Goal: Communication & Community: Answer question/provide support

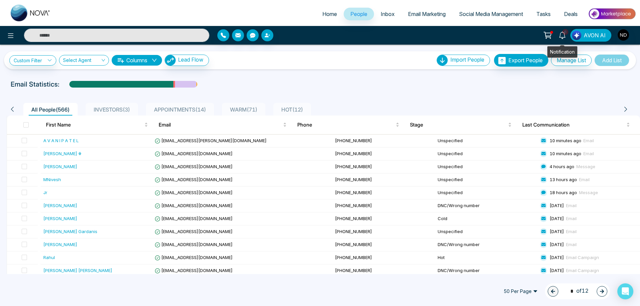
click at [563, 36] on icon at bounding box center [562, 35] width 7 height 7
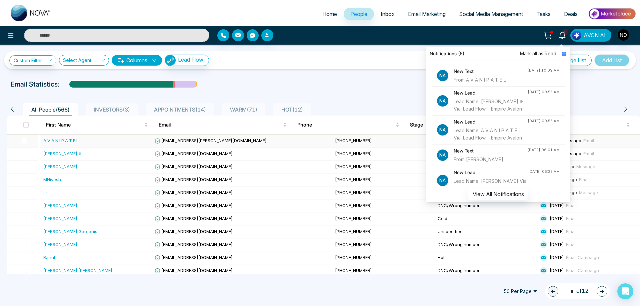
click at [79, 137] on div "A V A N I P A T E L" at bounding box center [60, 140] width 35 height 7
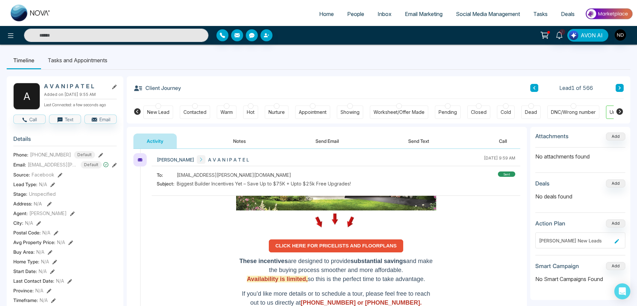
scroll to position [400, 0]
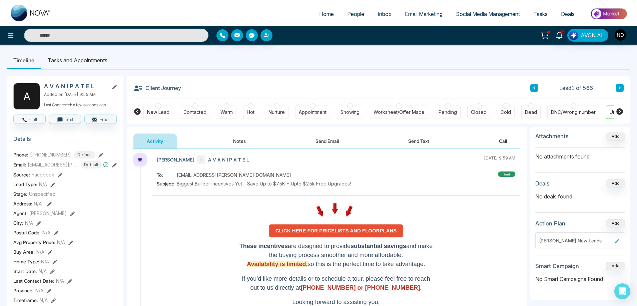
click at [344, 233] on strong "CLICK HERE FOR PRICELISTS AND FLOORPLANS" at bounding box center [335, 231] width 121 height 6
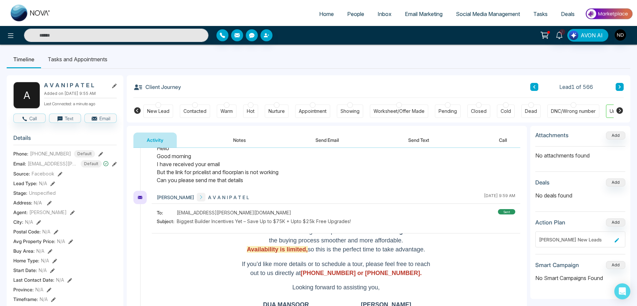
scroll to position [0, 0]
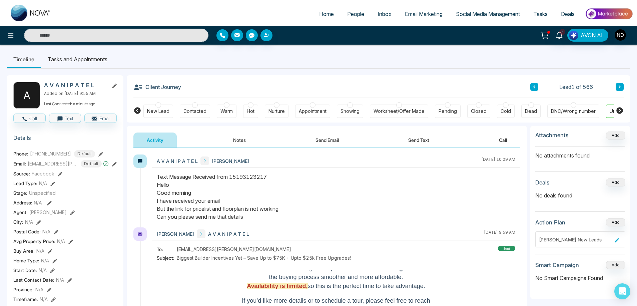
click at [428, 140] on button "Send Text" at bounding box center [419, 140] width 48 height 15
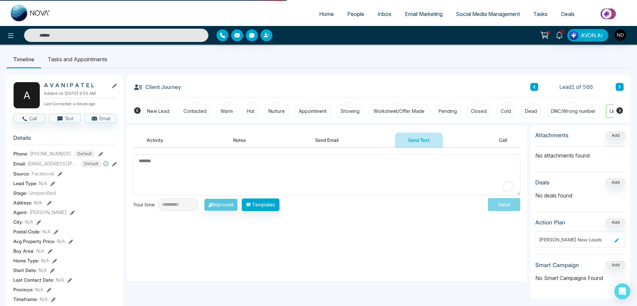
click at [306, 170] on textarea "To enrich screen reader interactions, please activate Accessibility in Grammarl…" at bounding box center [326, 175] width 387 height 41
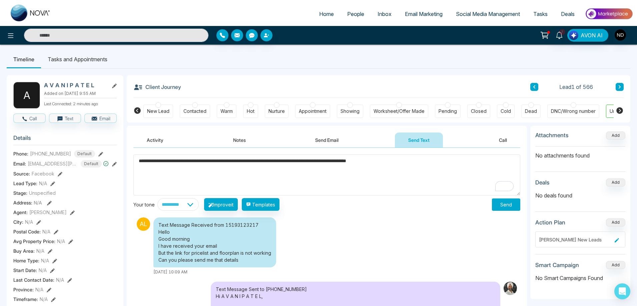
type textarea "**********"
click at [514, 205] on button "Send" at bounding box center [506, 205] width 28 height 12
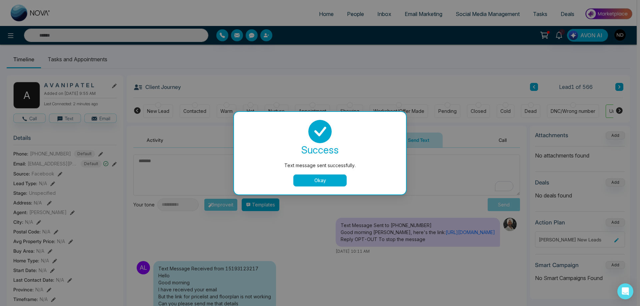
click at [331, 180] on button "Okay" at bounding box center [319, 181] width 53 height 12
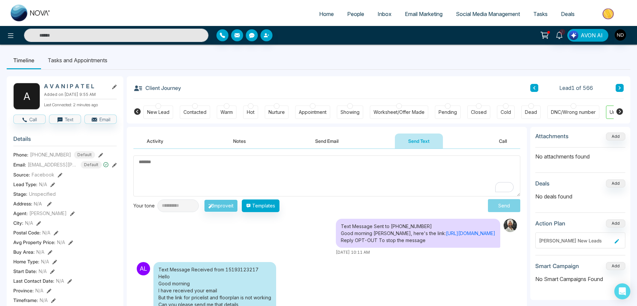
click at [231, 116] on div "Warm" at bounding box center [227, 112] width 20 height 13
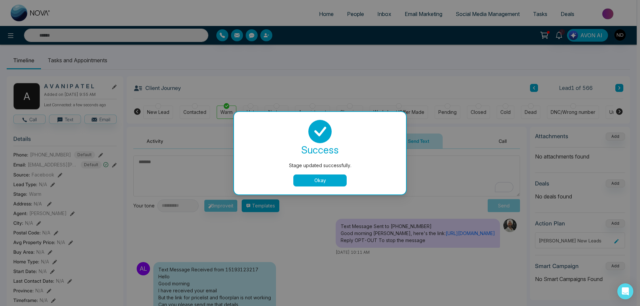
click at [320, 179] on button "Okay" at bounding box center [319, 181] width 53 height 12
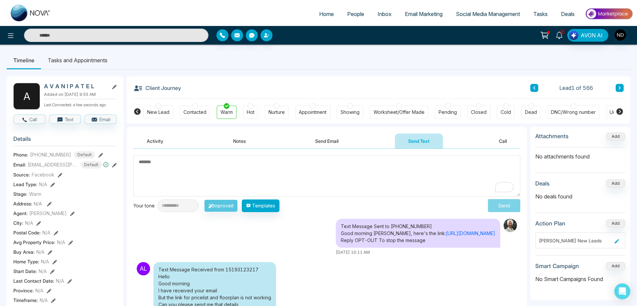
click at [561, 35] on icon at bounding box center [559, 35] width 7 height 7
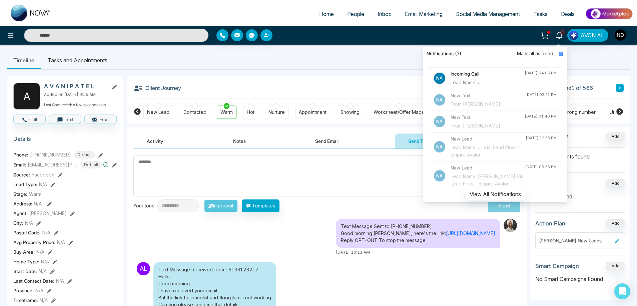
scroll to position [167, 0]
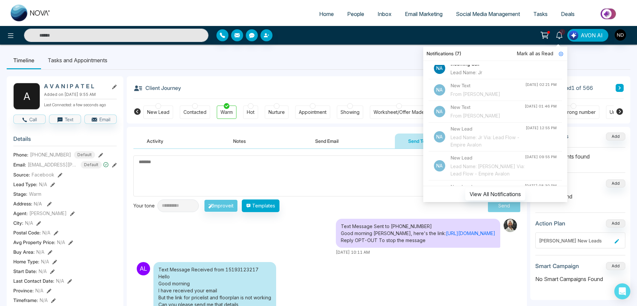
click at [339, 56] on ul "Timeline Tasks and Appointments" at bounding box center [319, 60] width 624 height 18
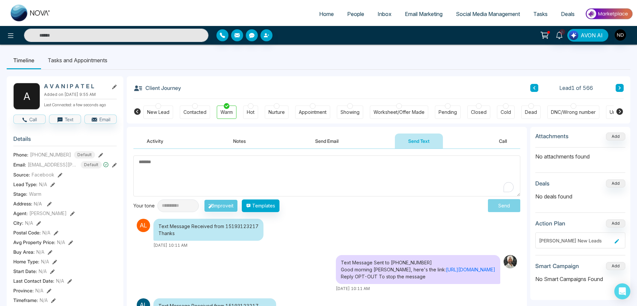
click at [121, 36] on input "text" at bounding box center [116, 35] width 184 height 13
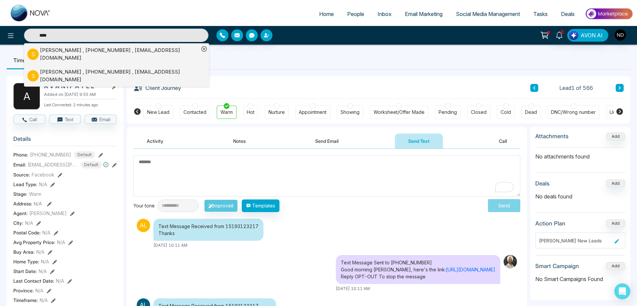
type input "****"
click at [76, 69] on div "[PERSON_NAME] , [PHONE_NUMBER] , [EMAIL_ADDRESS][DOMAIN_NAME]" at bounding box center [119, 75] width 159 height 15
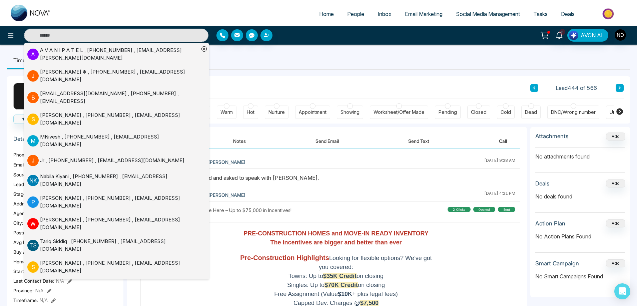
click at [202, 48] on icon at bounding box center [203, 48] width 5 height 5
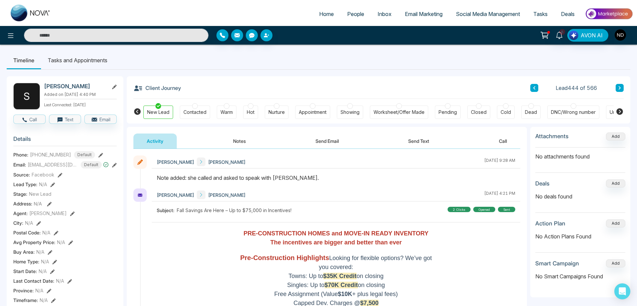
drag, startPoint x: 44, startPoint y: 85, endPoint x: 96, endPoint y: 86, distance: 52.0
click at [96, 86] on h2 "[PERSON_NAME]" at bounding box center [75, 86] width 62 height 7
copy h2 "[PERSON_NAME]"
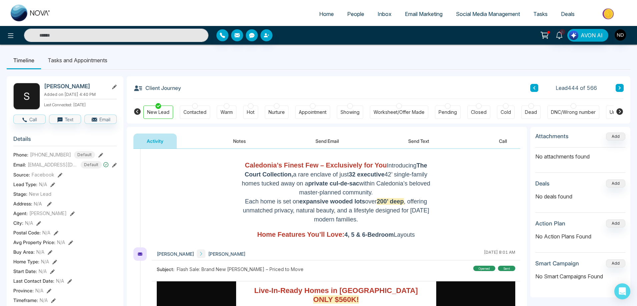
scroll to position [390, 0]
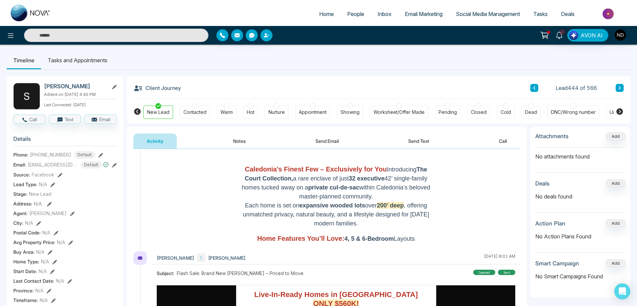
click at [424, 141] on button "Send Text" at bounding box center [419, 141] width 48 height 15
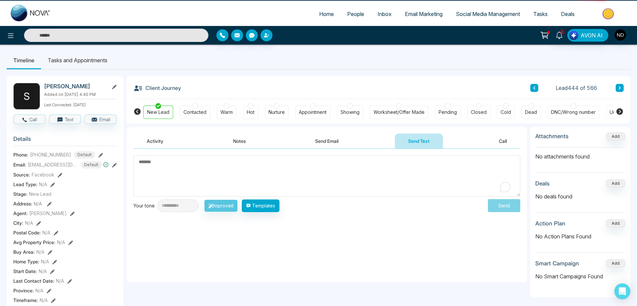
click at [509, 143] on button "Call" at bounding box center [503, 141] width 35 height 15
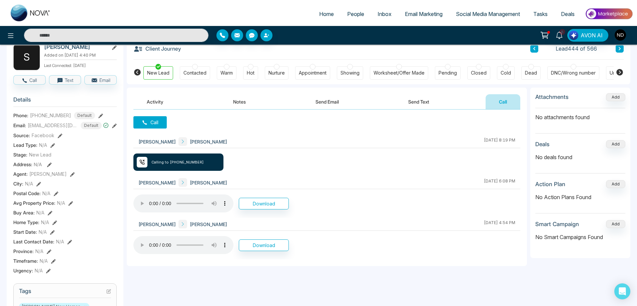
scroll to position [33, 0]
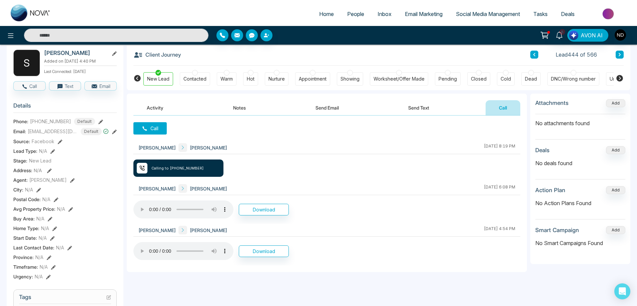
click at [425, 110] on button "Send Text" at bounding box center [419, 107] width 48 height 15
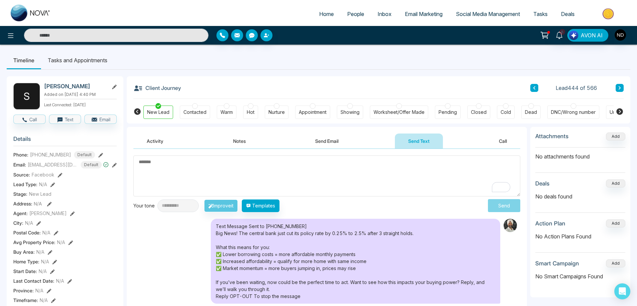
click at [329, 142] on button "Send Email" at bounding box center [327, 141] width 50 height 15
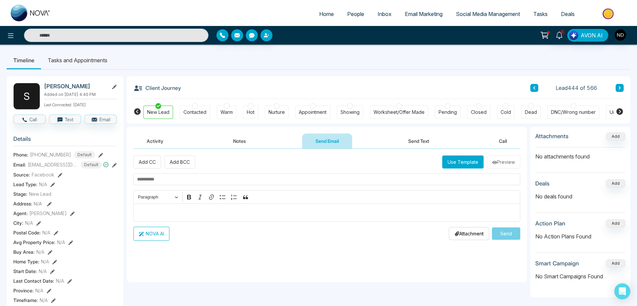
click at [241, 138] on button "Notes" at bounding box center [239, 141] width 39 height 15
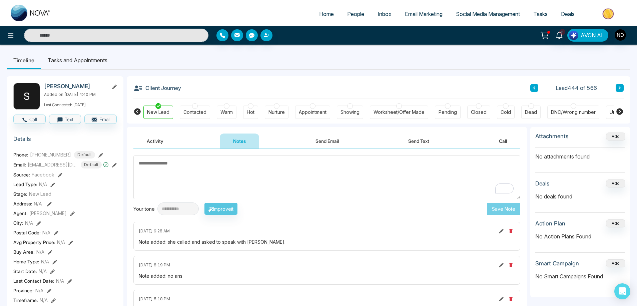
click at [356, 17] on link "People" at bounding box center [355, 14] width 30 height 13
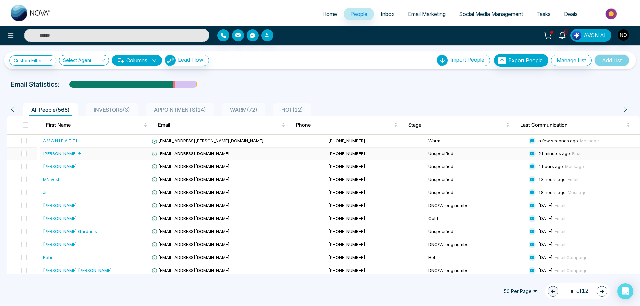
click at [58, 156] on div "[PERSON_NAME] ☬" at bounding box center [62, 153] width 38 height 7
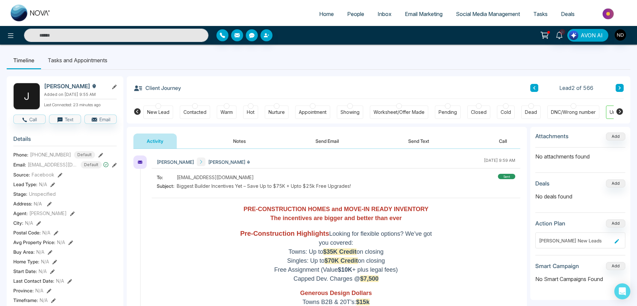
click at [534, 88] on icon at bounding box center [534, 87] width 2 height 3
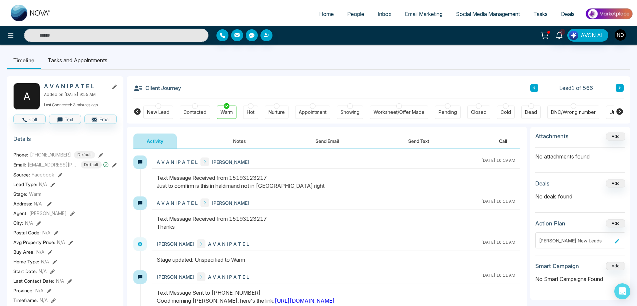
click at [417, 141] on button "Send Text" at bounding box center [419, 141] width 48 height 15
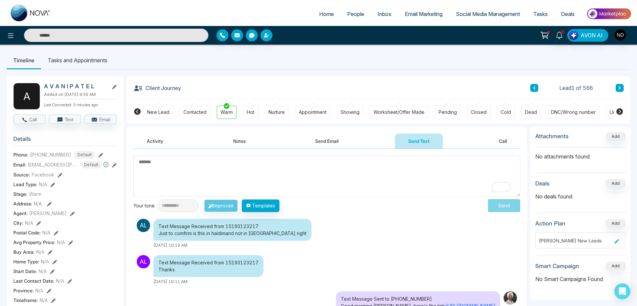
click at [297, 173] on textarea "To enrich screen reader interactions, please activate Accessibility in Grammarl…" at bounding box center [326, 176] width 387 height 41
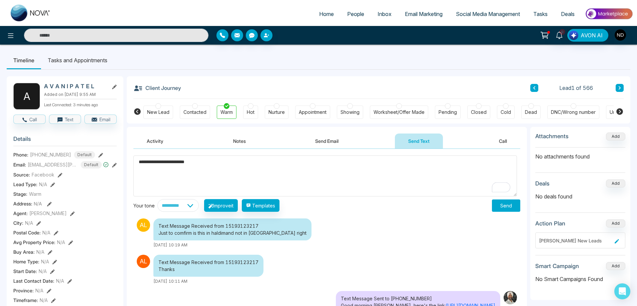
type textarea "**********"
click at [502, 210] on button "Send" at bounding box center [506, 206] width 28 height 12
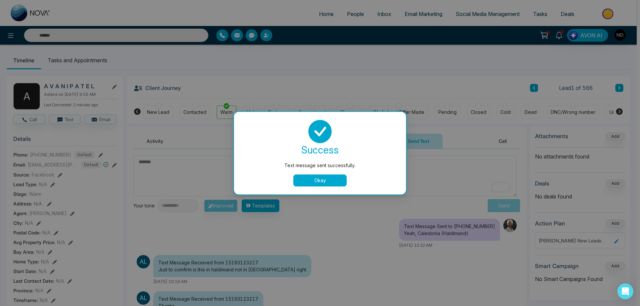
click at [36, 159] on div "Text message sent successfully. success Text message sent successfully. Okay" at bounding box center [320, 153] width 640 height 306
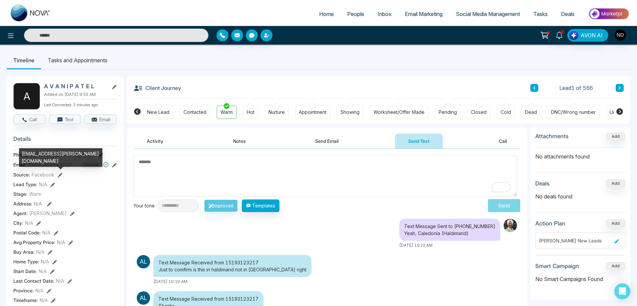
click at [36, 159] on div "[EMAIL_ADDRESS][PERSON_NAME][DOMAIN_NAME]" at bounding box center [60, 157] width 83 height 19
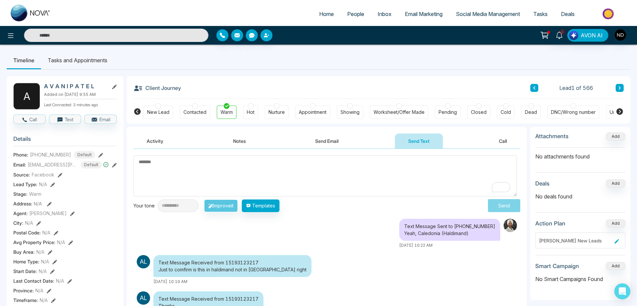
click at [57, 141] on h3 "Details" at bounding box center [64, 141] width 103 height 10
drag, startPoint x: 36, startPoint y: 159, endPoint x: 65, endPoint y: 160, distance: 29.0
click at [65, 158] on span "[PHONE_NUMBER]" at bounding box center [50, 154] width 41 height 7
copy span "5193123217"
click at [327, 172] on textarea "To enrich screen reader interactions, please activate Accessibility in Grammarl…" at bounding box center [324, 176] width 383 height 41
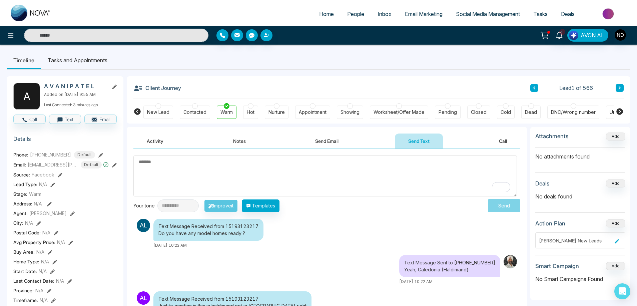
click at [285, 182] on textarea "To enrich screen reader interactions, please activate Accessibility in Grammarl…" at bounding box center [324, 176] width 383 height 41
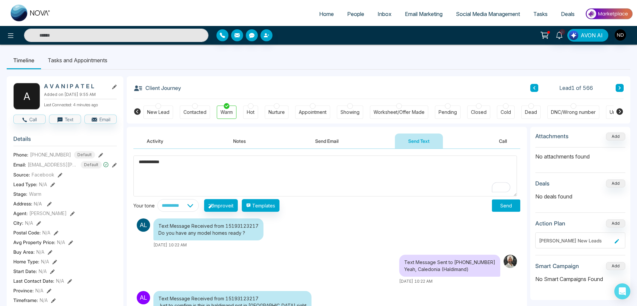
type textarea "**********"
click at [509, 208] on button "Send" at bounding box center [506, 206] width 28 height 12
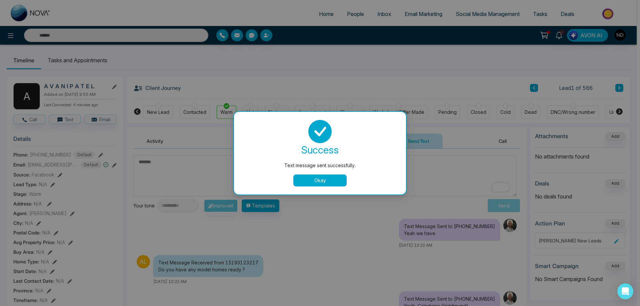
click at [317, 182] on button "Okay" at bounding box center [319, 181] width 53 height 12
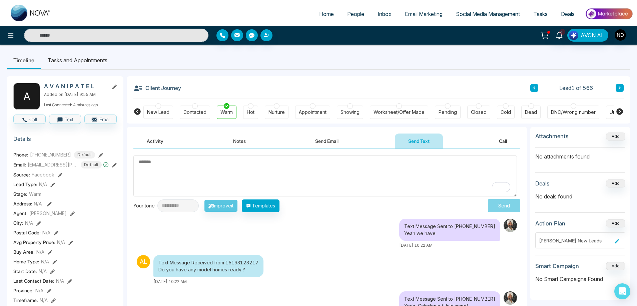
click at [295, 173] on textarea "To enrich screen reader interactions, please activate Accessibility in Grammarl…" at bounding box center [324, 176] width 383 height 41
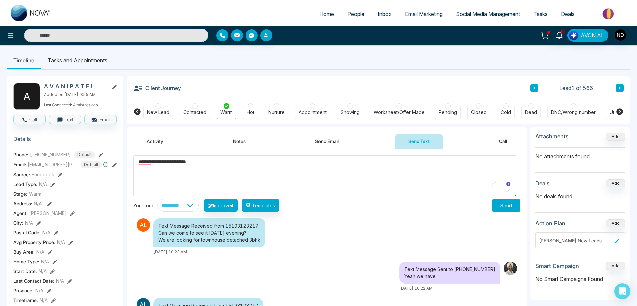
drag, startPoint x: 214, startPoint y: 166, endPoint x: 131, endPoint y: 171, distance: 83.5
type textarea "*********"
click at [511, 207] on button "Send" at bounding box center [506, 206] width 28 height 12
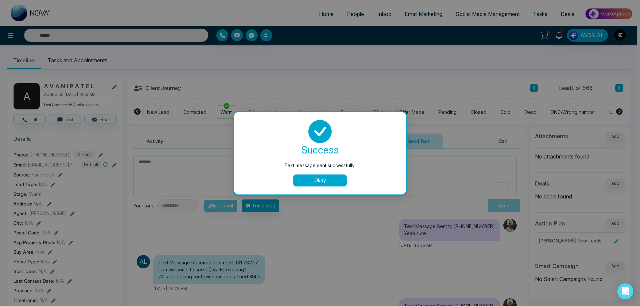
click at [334, 183] on button "Okay" at bounding box center [319, 181] width 53 height 12
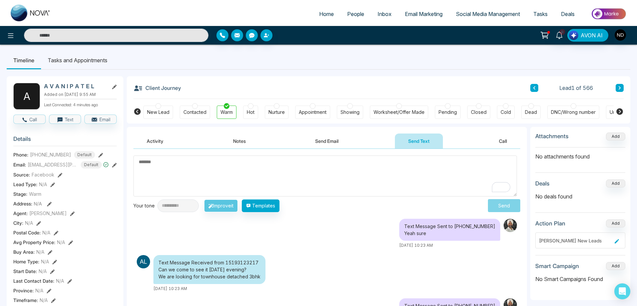
click at [280, 177] on textarea "To enrich screen reader interactions, please activate Accessibility in Grammarl…" at bounding box center [324, 176] width 383 height 41
type textarea "*"
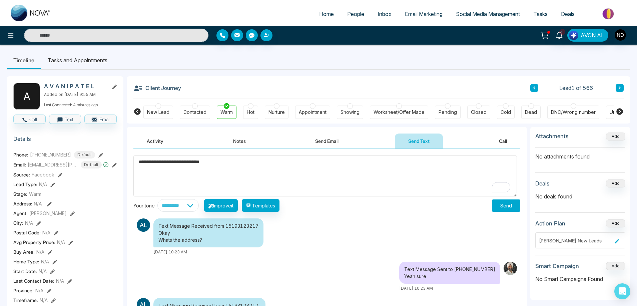
type textarea "**********"
click at [512, 207] on button "Send" at bounding box center [506, 206] width 28 height 12
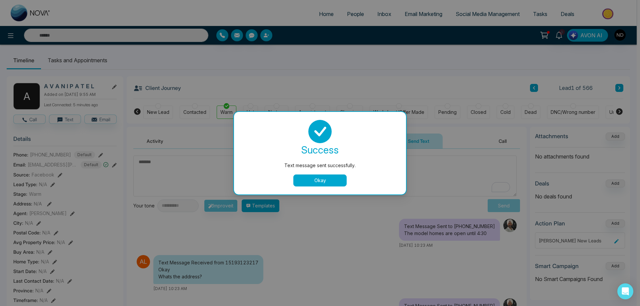
click at [333, 183] on button "Okay" at bounding box center [319, 181] width 53 height 12
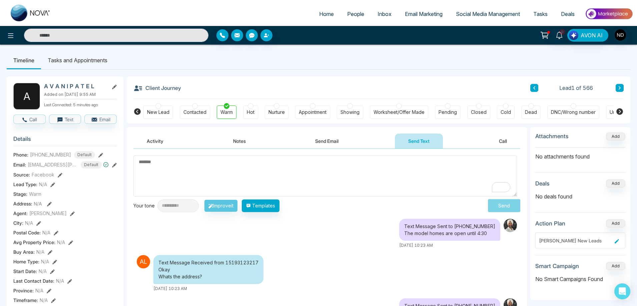
click at [394, 189] on textarea "To enrich screen reader interactions, please activate Accessibility in Grammarl…" at bounding box center [324, 176] width 383 height 41
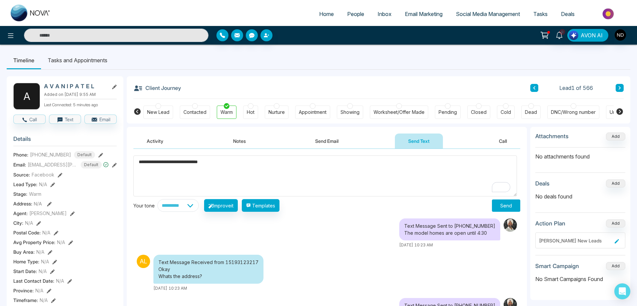
type textarea "**********"
click at [507, 207] on button "Send" at bounding box center [506, 206] width 28 height 12
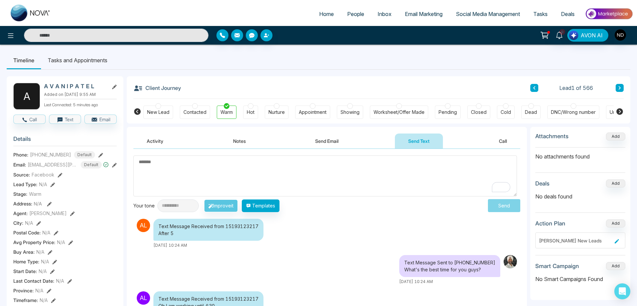
click at [237, 172] on textarea "To enrich screen reader interactions, please activate Accessibility in Grammarl…" at bounding box center [324, 176] width 383 height 41
type textarea "*"
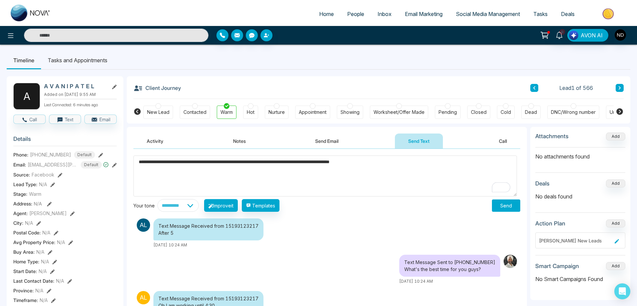
type textarea "**********"
click at [499, 210] on button "Send" at bounding box center [506, 206] width 28 height 12
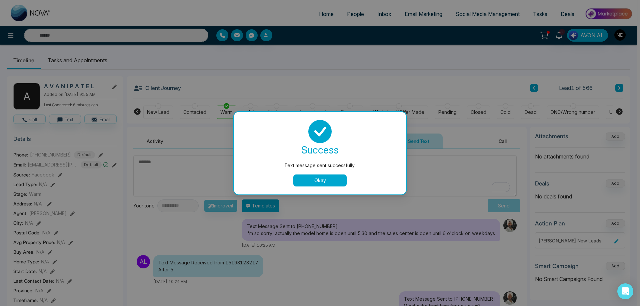
click at [332, 180] on button "Okay" at bounding box center [319, 181] width 53 height 12
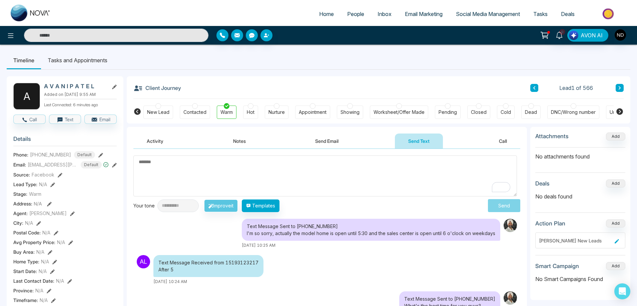
click at [316, 180] on textarea "To enrich screen reader interactions, please activate Accessibility in Grammarl…" at bounding box center [324, 176] width 383 height 41
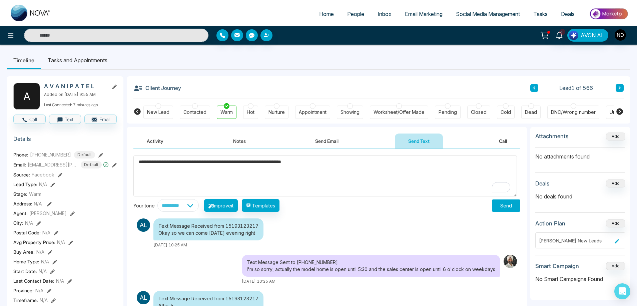
type textarea "**********"
click at [502, 211] on button "Send" at bounding box center [506, 206] width 28 height 12
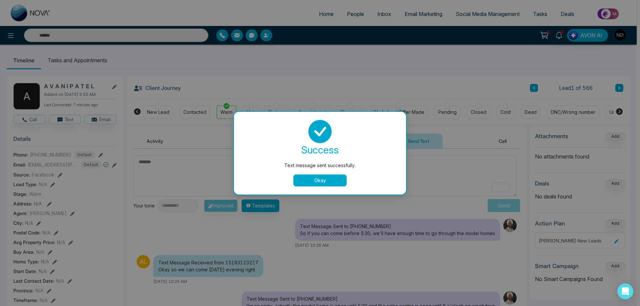
click at [322, 184] on button "Okay" at bounding box center [319, 181] width 53 height 12
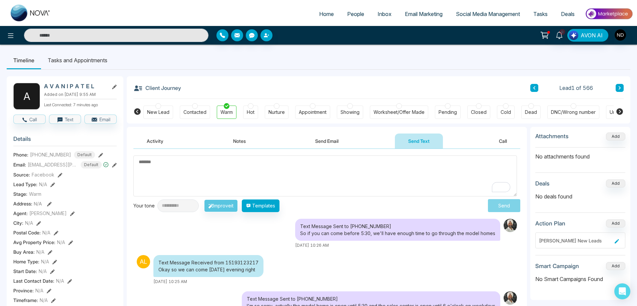
click at [354, 183] on textarea "To enrich screen reader interactions, please activate Accessibility in Grammarl…" at bounding box center [324, 176] width 383 height 41
click at [177, 177] on textarea "To enrich screen reader interactions, please activate Accessibility in Grammarl…" at bounding box center [324, 176] width 383 height 41
click at [236, 232] on div "Text Message Sent to [PHONE_NUMBER] So if you can come before 5:30, we'll have …" at bounding box center [326, 234] width 387 height 30
click at [295, 265] on div "Text Message Received from 15193123217 Okay so we can come [DATE] evening right…" at bounding box center [287, 270] width 309 height 30
click at [378, 231] on div "Text Message Sent to [PHONE_NUMBER] So if you can come before 5:30, we'll have …" at bounding box center [397, 230] width 205 height 22
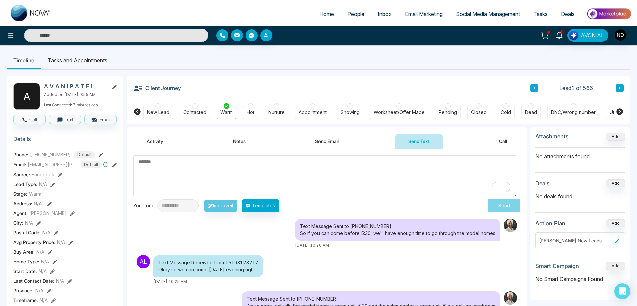
click at [419, 182] on textarea "To enrich screen reader interactions, please activate Accessibility in Grammarl…" at bounding box center [324, 176] width 383 height 41
click at [298, 176] on textarea "To enrich screen reader interactions, please activate Accessibility in Grammarl…" at bounding box center [324, 176] width 383 height 41
click at [341, 61] on ul "Timeline Tasks and Appointments" at bounding box center [319, 60] width 624 height 18
click at [379, 180] on textarea "To enrich screen reader interactions, please activate Accessibility in Grammarl…" at bounding box center [324, 176] width 383 height 41
click at [259, 177] on textarea "To enrich screen reader interactions, please activate Accessibility in Grammarl…" at bounding box center [324, 176] width 383 height 41
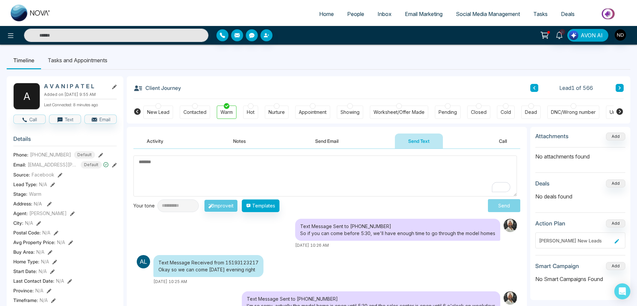
click at [320, 180] on textarea "To enrich screen reader interactions, please activate Accessibility in Grammarl…" at bounding box center [324, 176] width 383 height 41
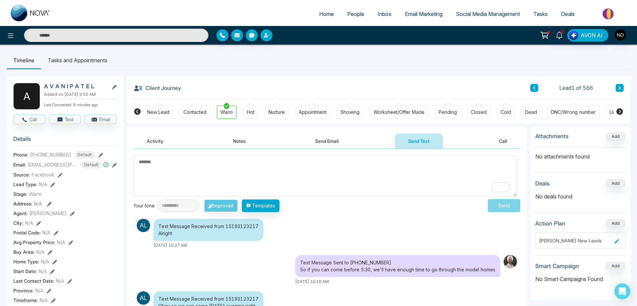
click at [315, 181] on textarea "To enrich screen reader interactions, please activate Accessibility in Grammarl…" at bounding box center [324, 176] width 383 height 41
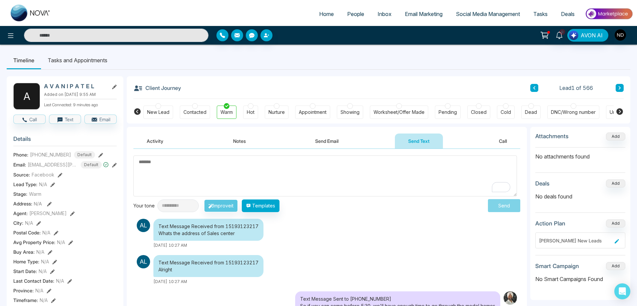
click at [298, 174] on textarea "To enrich screen reader interactions, please activate Accessibility in Grammarl…" at bounding box center [324, 176] width 383 height 41
paste textarea "**********"
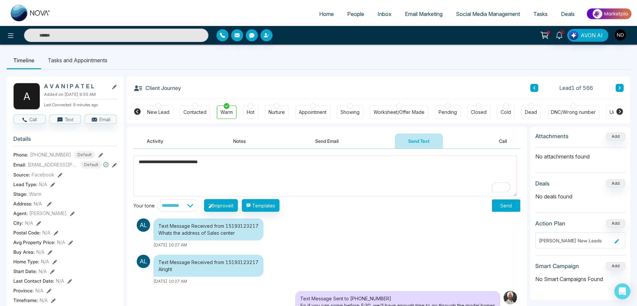
click at [236, 162] on textarea "**********" at bounding box center [324, 176] width 383 height 41
click at [139, 164] on textarea "**********" at bounding box center [324, 176] width 383 height 41
type textarea "**********"
click at [507, 208] on button "Send" at bounding box center [506, 206] width 28 height 12
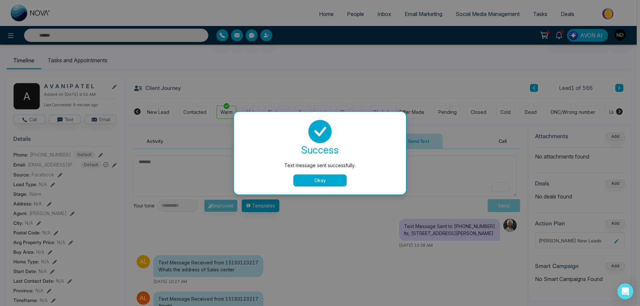
click at [328, 180] on button "Okay" at bounding box center [319, 181] width 53 height 12
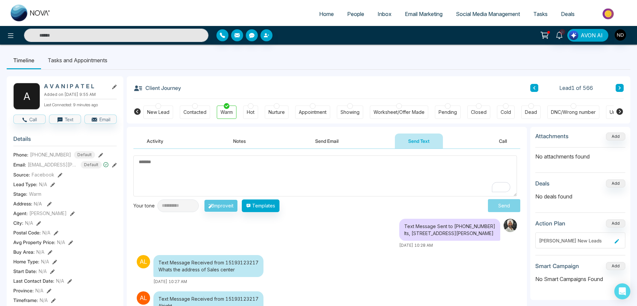
click at [382, 180] on textarea "To enrich screen reader interactions, please activate Accessibility in Grammarl…" at bounding box center [324, 176] width 383 height 41
click at [343, 177] on textarea "To enrich screen reader interactions, please activate Accessibility in Grammarl…" at bounding box center [324, 176] width 383 height 41
click at [347, 184] on textarea "To enrich screen reader interactions, please activate Accessibility in Grammarl…" at bounding box center [324, 176] width 383 height 41
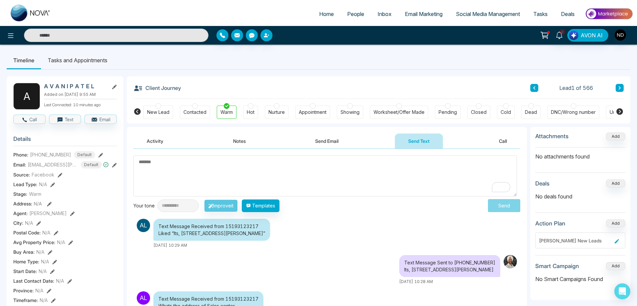
click at [350, 227] on div "Text Message Received from 15193123217 Liked “Its, [STREET_ADDRESS][PERSON_NAME…" at bounding box center [287, 234] width 309 height 30
click at [370, 177] on textarea "To enrich screen reader interactions, please activate Accessibility in Grammarl…" at bounding box center [324, 176] width 383 height 41
click at [365, 180] on textarea "To enrich screen reader interactions, please activate Accessibility in Grammarl…" at bounding box center [324, 176] width 383 height 41
click at [354, 173] on textarea "To enrich screen reader interactions, please activate Accessibility in Grammarl…" at bounding box center [324, 176] width 383 height 41
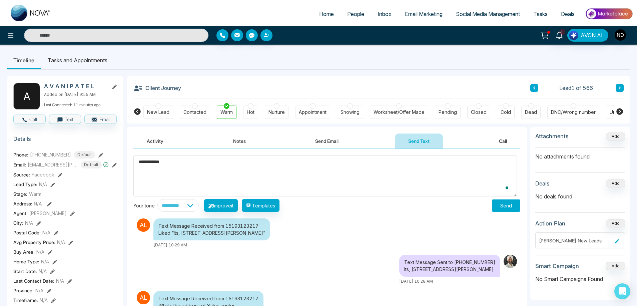
type textarea "**********"
drag, startPoint x: 182, startPoint y: 165, endPoint x: 125, endPoint y: 165, distance: 56.7
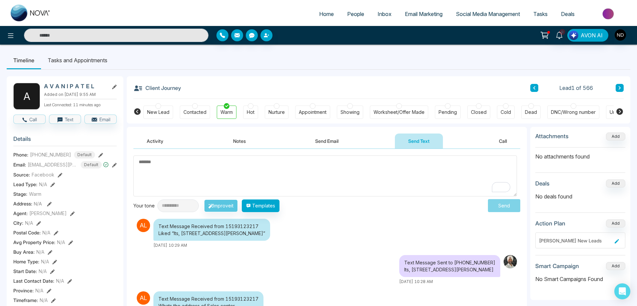
click at [325, 68] on ul "Timeline Tasks and Appointments" at bounding box center [319, 60] width 624 height 18
click at [442, 82] on div "Client Journey Lead 1 of 566" at bounding box center [378, 87] width 490 height 23
click at [620, 85] on button at bounding box center [620, 88] width 8 height 8
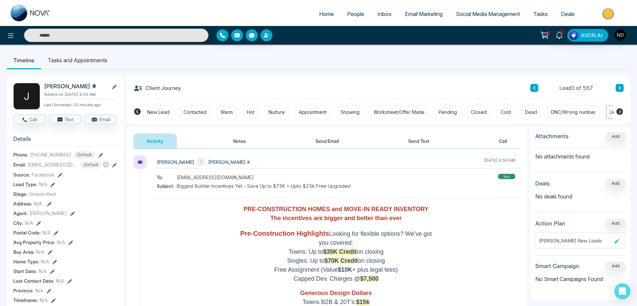
click at [620, 85] on button at bounding box center [620, 88] width 8 height 8
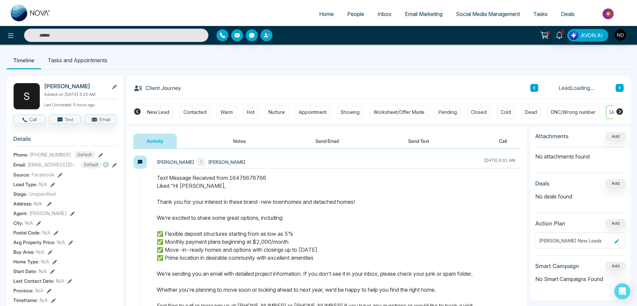
click at [622, 85] on button at bounding box center [620, 88] width 8 height 8
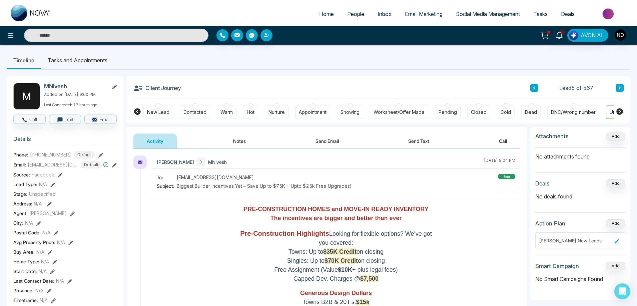
click at [622, 85] on button at bounding box center [620, 88] width 8 height 8
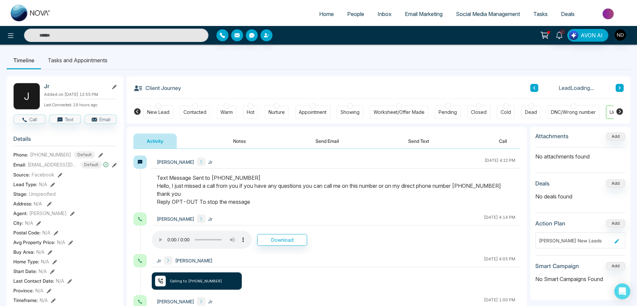
click at [622, 85] on button at bounding box center [620, 88] width 8 height 8
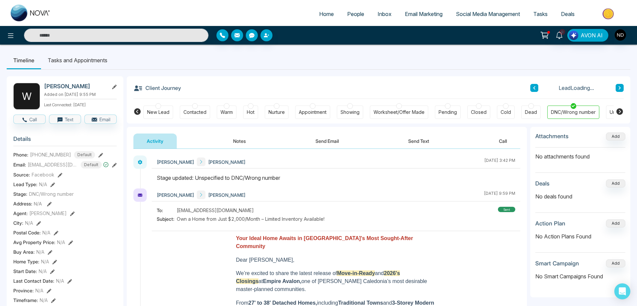
click at [622, 85] on button at bounding box center [620, 88] width 8 height 8
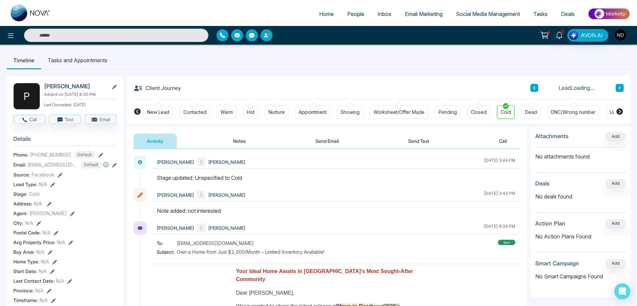
click at [622, 85] on button at bounding box center [620, 88] width 8 height 8
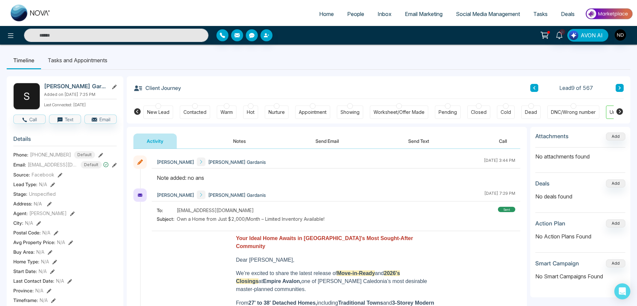
click at [622, 85] on button at bounding box center [620, 88] width 8 height 8
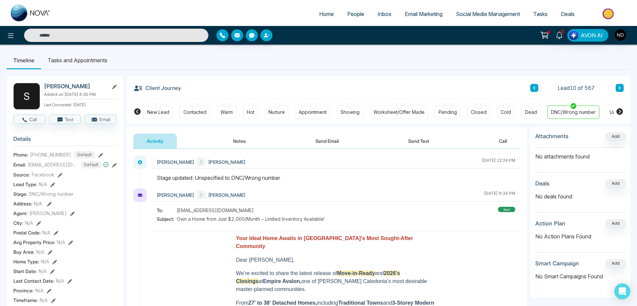
click at [622, 85] on button at bounding box center [620, 88] width 8 height 8
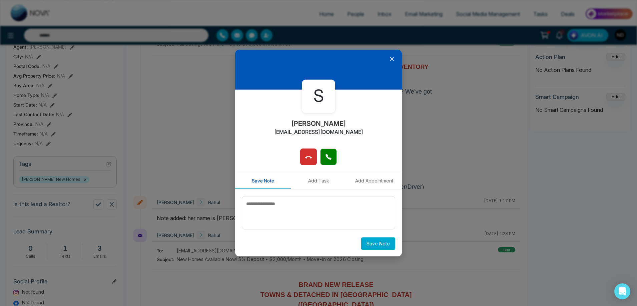
click at [394, 59] on icon at bounding box center [391, 59] width 7 height 7
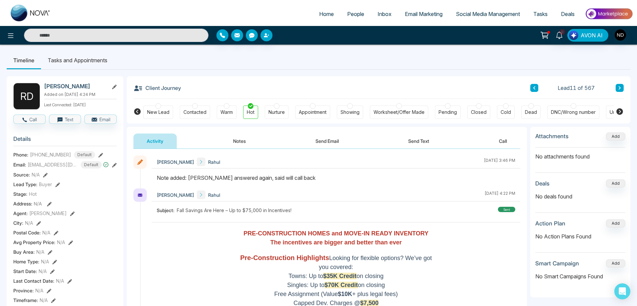
click at [405, 70] on div "[GEOGRAPHIC_DATA][PERSON_NAME] Added on [DATE] 4:24 PM Last Connected: [DATE] C…" at bounding box center [319, 310] width 624 height 481
click at [125, 36] on input "text" at bounding box center [116, 35] width 184 height 13
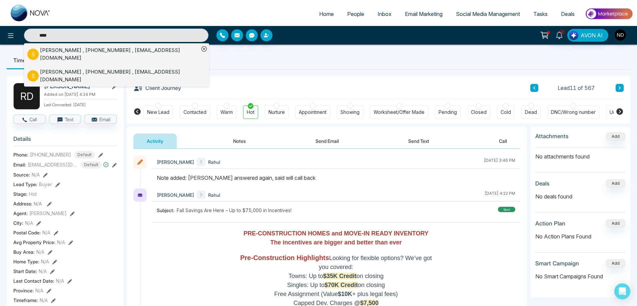
type input "****"
click at [92, 57] on div "[PERSON_NAME] , [PHONE_NUMBER] , [EMAIL_ADDRESS][DOMAIN_NAME]" at bounding box center [119, 54] width 159 height 15
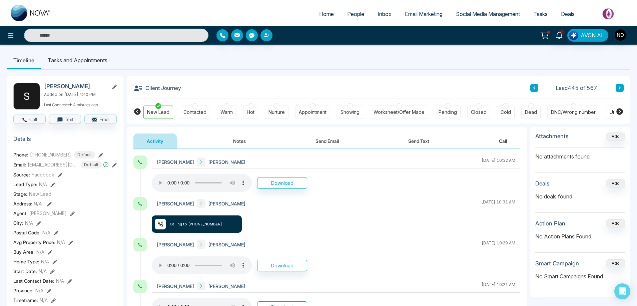
click at [234, 117] on div "Warm" at bounding box center [227, 112] width 20 height 13
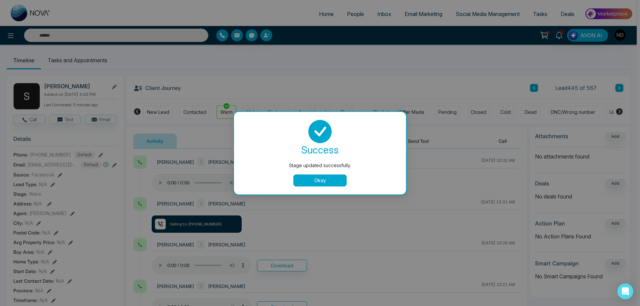
click at [324, 180] on button "Okay" at bounding box center [319, 181] width 53 height 12
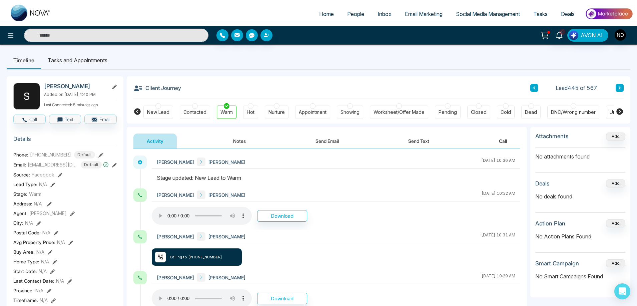
click at [559, 37] on icon at bounding box center [559, 35] width 7 height 7
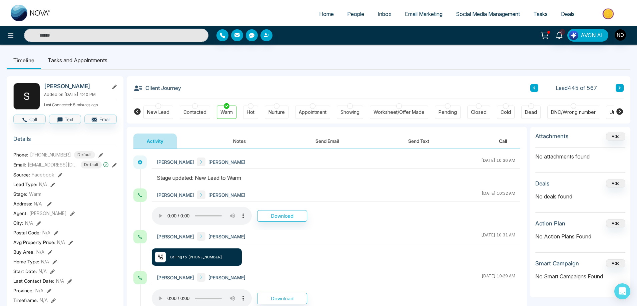
click at [347, 14] on span "People" at bounding box center [355, 14] width 17 height 7
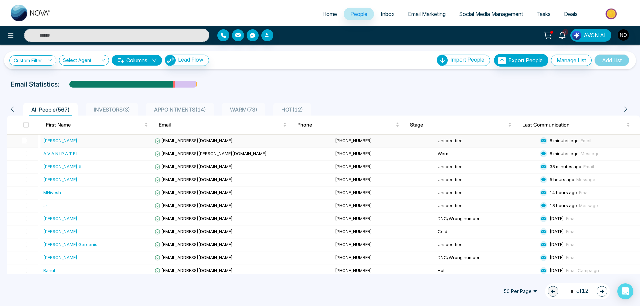
click at [56, 142] on div "[PERSON_NAME]" at bounding box center [60, 140] width 34 height 7
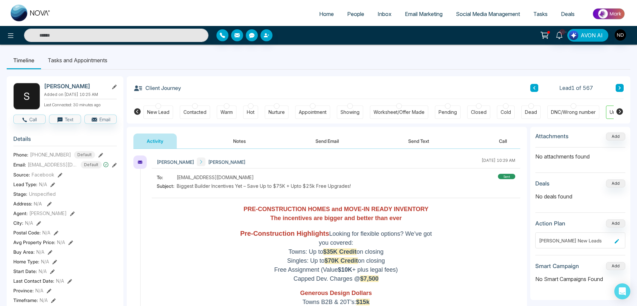
click at [417, 140] on button "Send Text" at bounding box center [419, 141] width 48 height 15
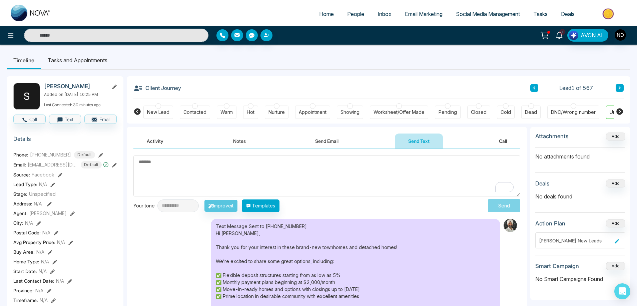
click at [557, 36] on icon at bounding box center [559, 35] width 7 height 7
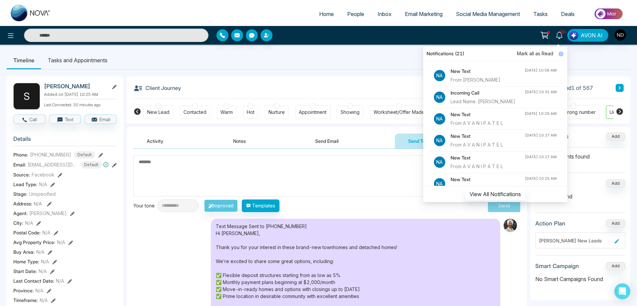
click at [493, 81] on div "From Shahnaz Moghadam" at bounding box center [488, 79] width 74 height 7
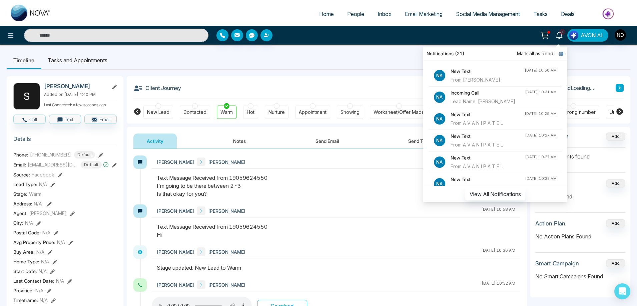
click at [315, 194] on div "Text Message Received from 19059624550 I'm going to be there between 2-3 Is tha…" at bounding box center [336, 186] width 358 height 24
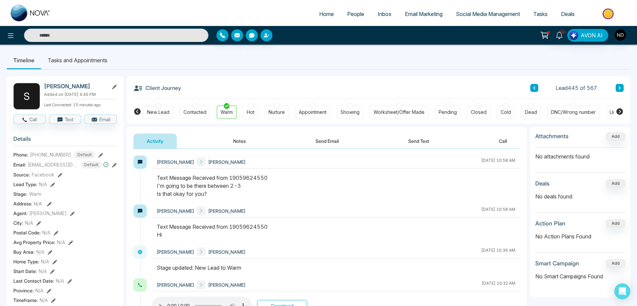
click at [349, 195] on div "Text Message Received from 19059624550 I'm going to be there between 2-3 Is tha…" at bounding box center [336, 186] width 358 height 24
